Goal: Task Accomplishment & Management: Use online tool/utility

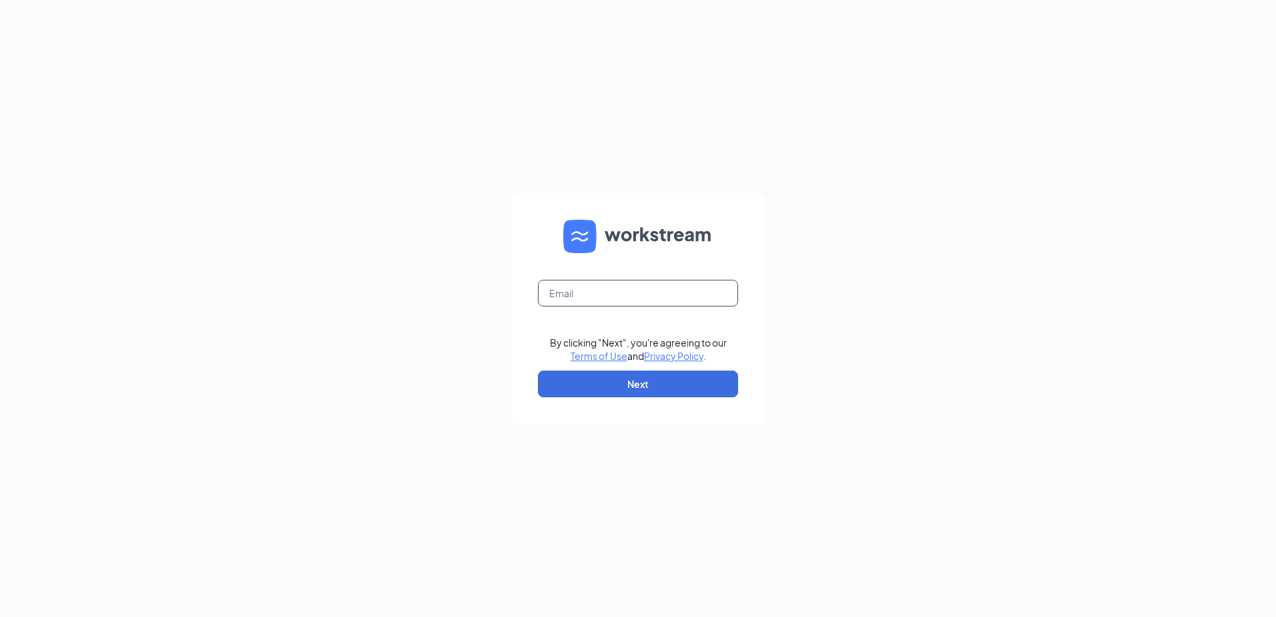
click at [591, 292] on input "text" at bounding box center [638, 293] width 200 height 27
type input "[EMAIL_ADDRESS][DOMAIN_NAME]"
click at [648, 379] on button "Next" at bounding box center [638, 384] width 200 height 27
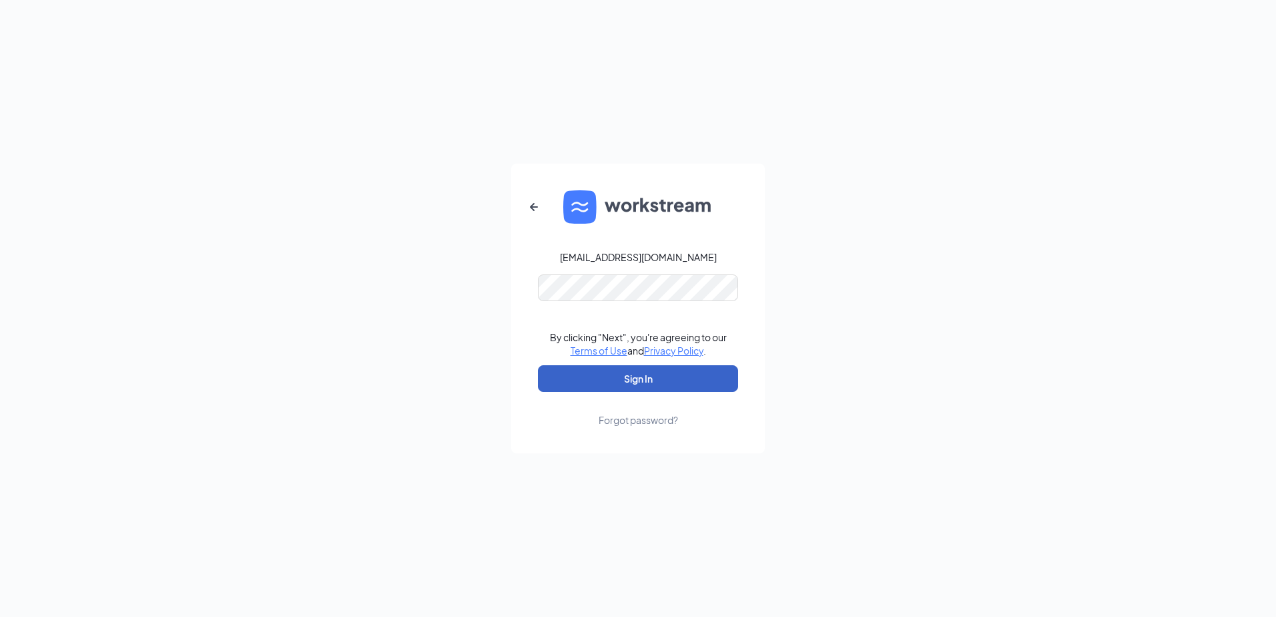
click at [648, 372] on button "Sign In" at bounding box center [638, 378] width 200 height 27
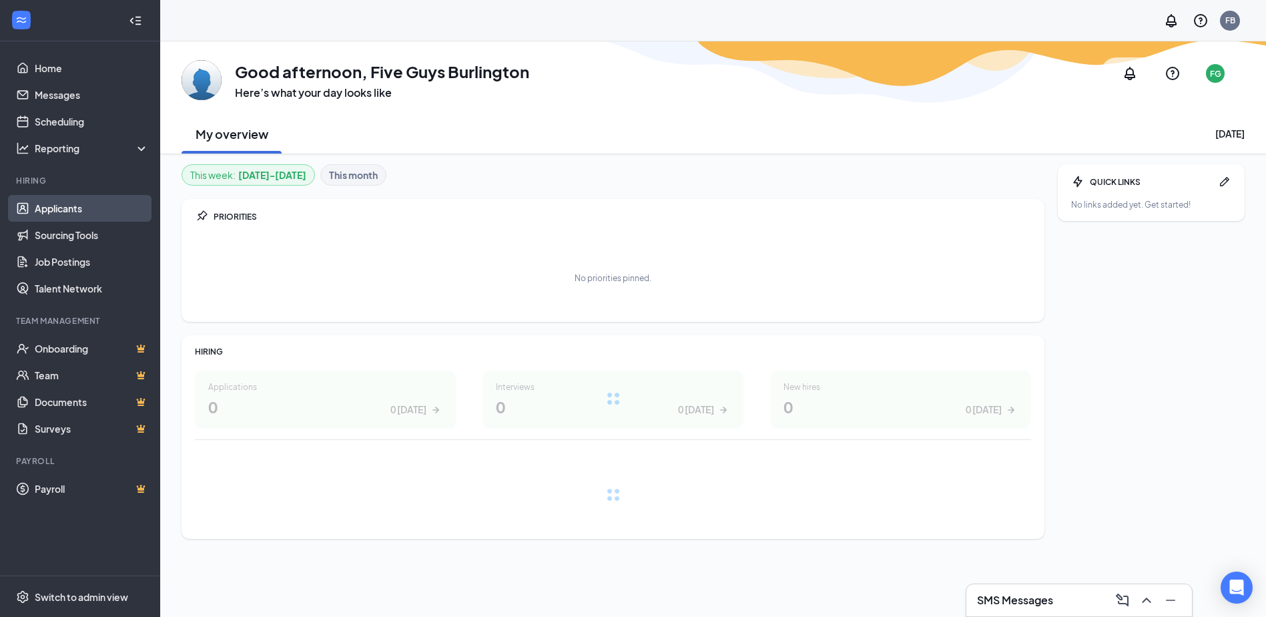
click at [84, 214] on link "Applicants" at bounding box center [92, 208] width 114 height 27
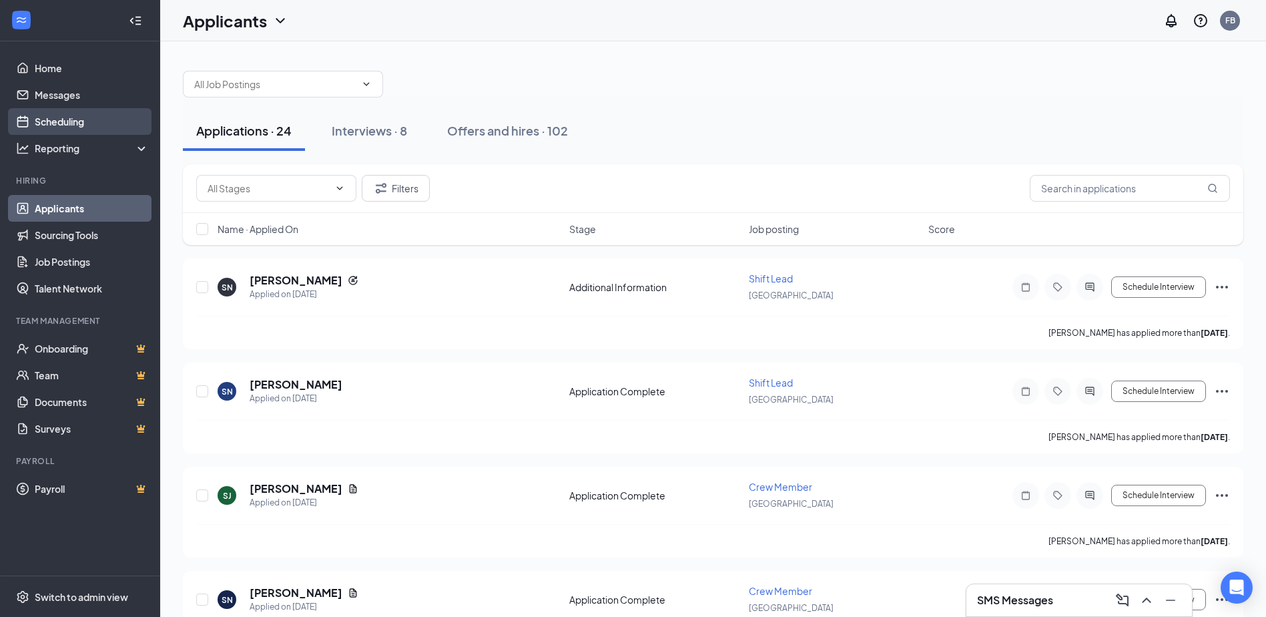
click at [85, 121] on link "Scheduling" at bounding box center [92, 121] width 114 height 27
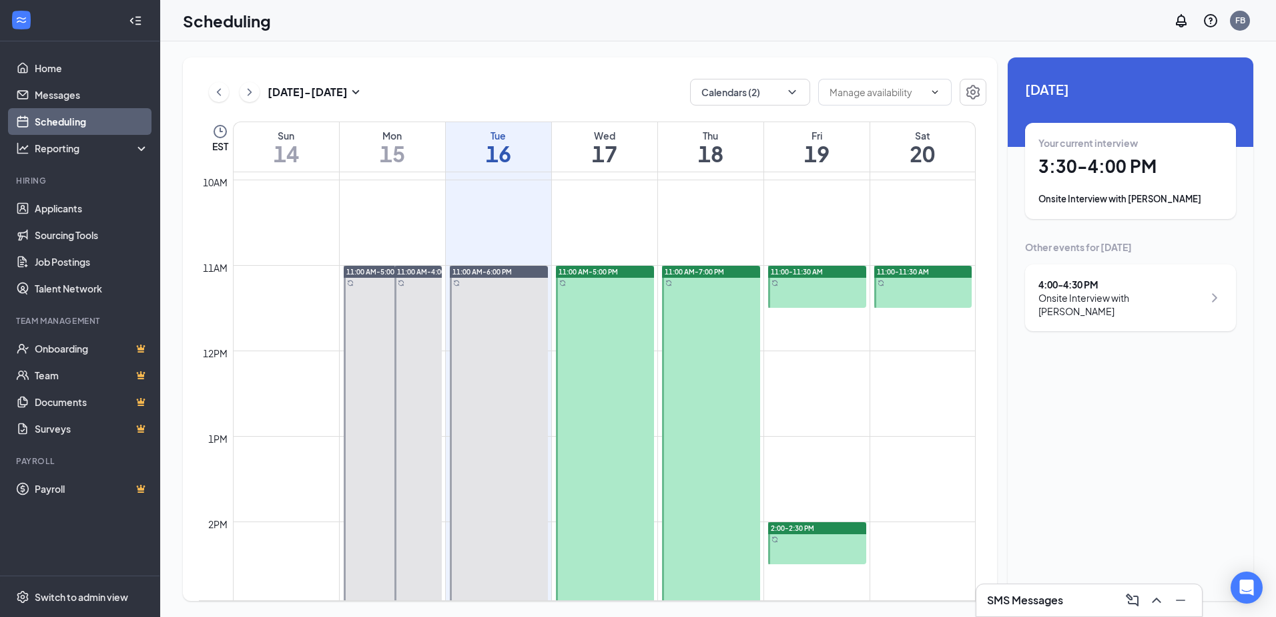
scroll to position [857, 0]
